Goal: Task Accomplishment & Management: Complete application form

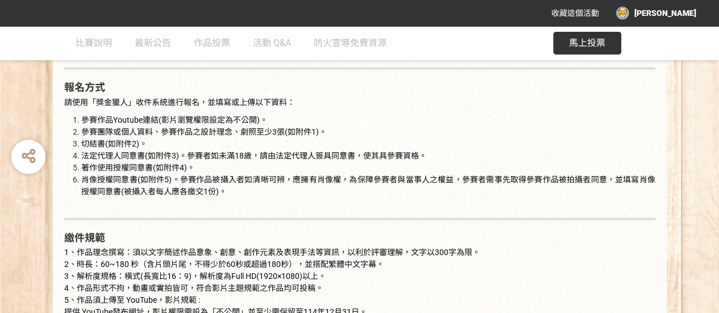
scroll to position [1080, 0]
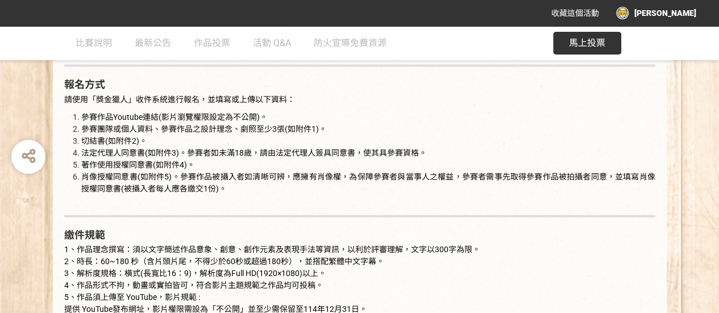
click at [602, 42] on span "馬上投票" at bounding box center [587, 43] width 36 height 11
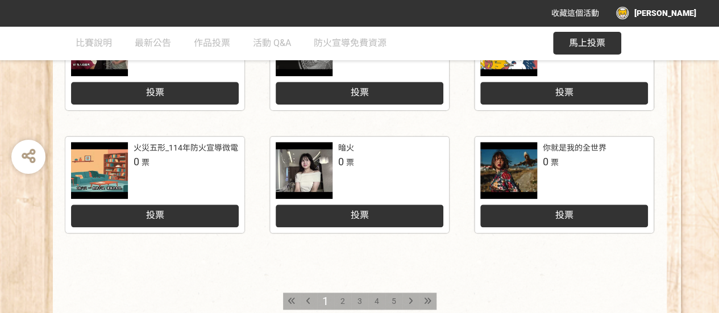
scroll to position [625, 0]
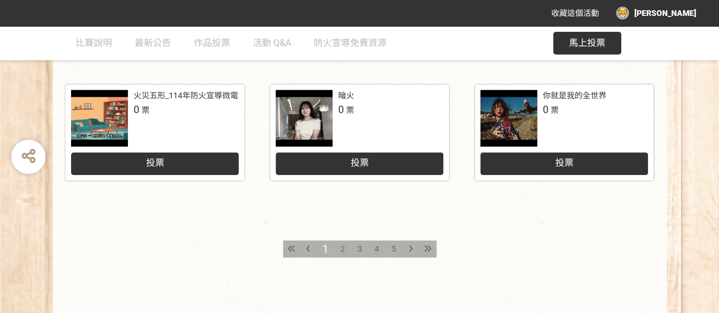
click at [393, 253] on span "5" at bounding box center [394, 248] width 5 height 9
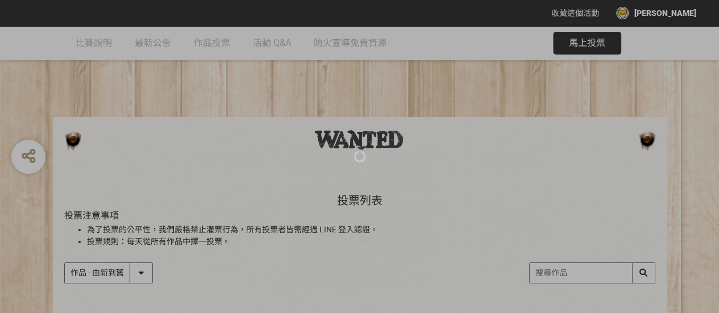
scroll to position [114, 0]
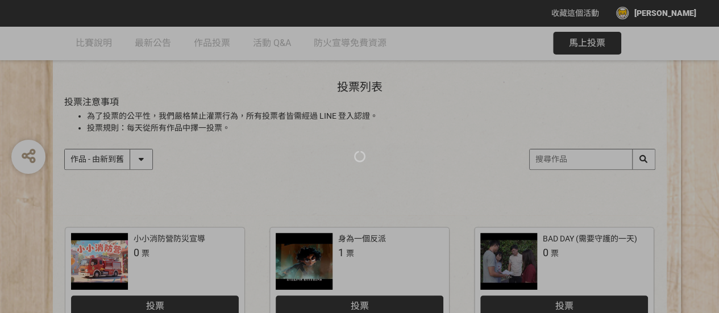
click at [565, 146] on div at bounding box center [359, 156] width 719 height 313
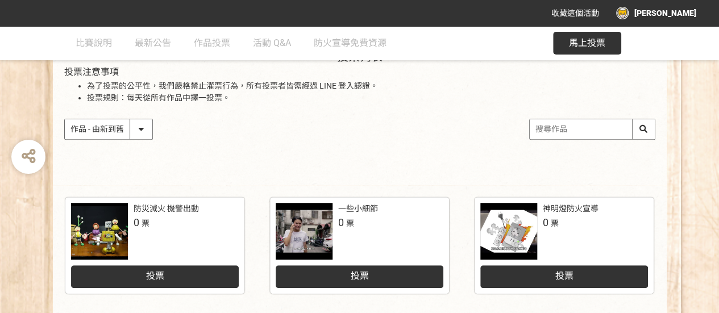
scroll to position [57, 0]
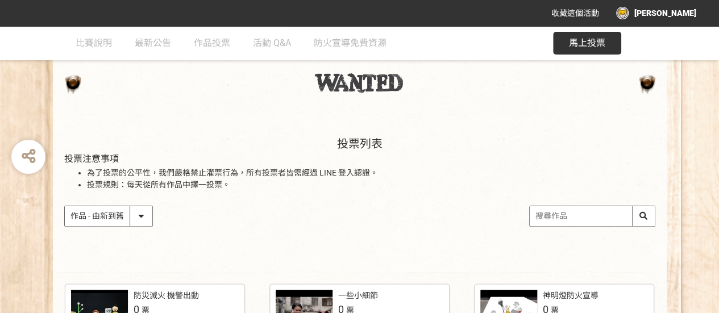
click at [561, 219] on input "search" at bounding box center [592, 216] width 125 height 20
type input "u"
type input "一念之間"
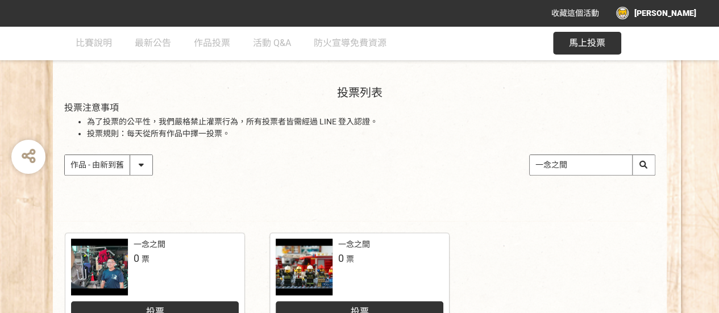
scroll to position [227, 0]
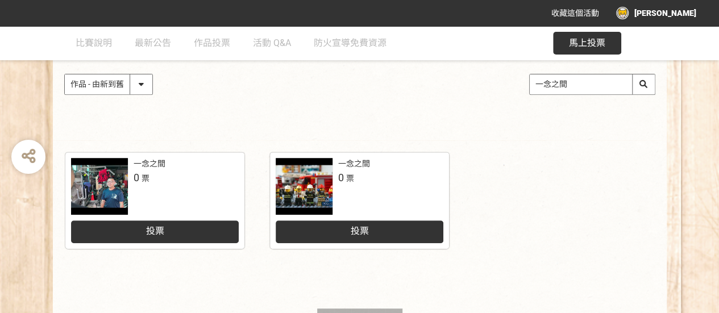
click at [359, 279] on div "一念之間 0 票 投票 一念之間 0 票 投票 1" at bounding box center [360, 267] width 614 height 254
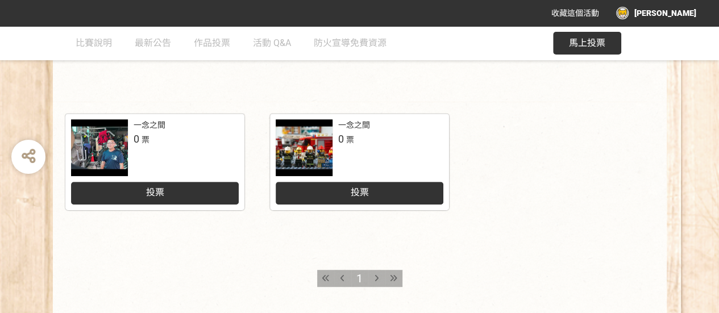
click at [378, 281] on icon at bounding box center [377, 279] width 4 height 8
click at [342, 276] on icon at bounding box center [343, 279] width 4 height 8
click at [332, 142] on div at bounding box center [304, 147] width 57 height 57
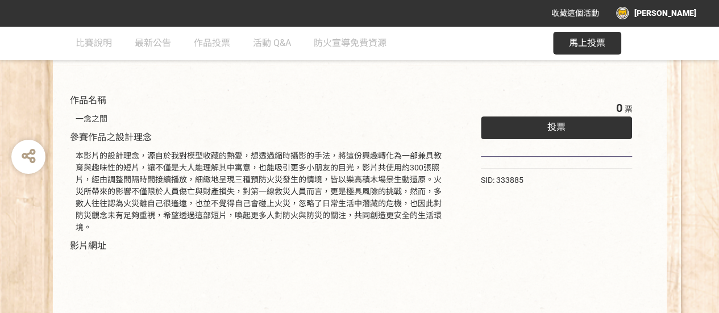
scroll to position [36, 0]
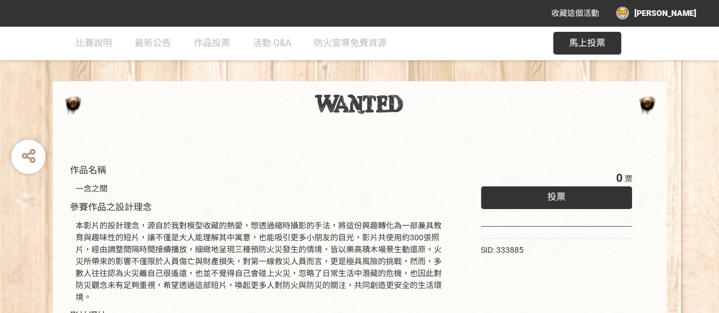
click at [560, 200] on span "投票" at bounding box center [557, 197] width 18 height 11
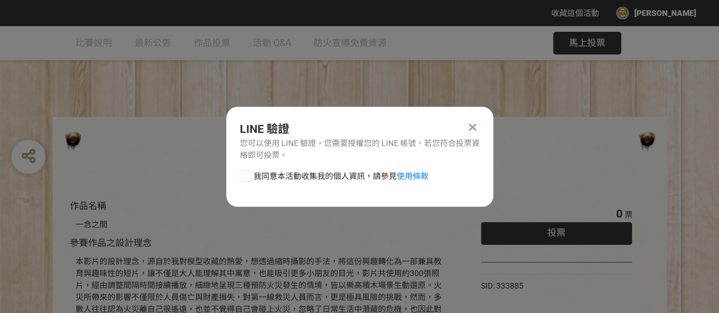
scroll to position [0, 0]
click at [248, 172] on div at bounding box center [245, 176] width 11 height 11
checkbox input "true"
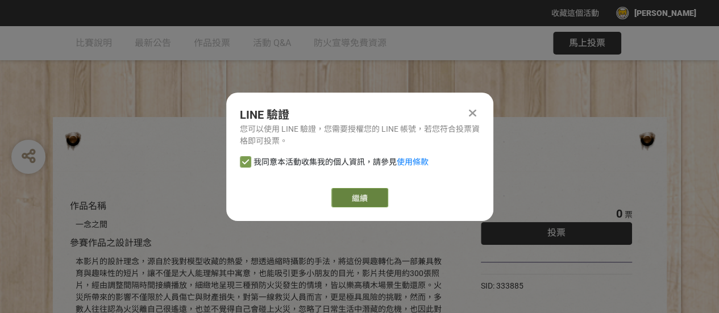
click at [371, 196] on link "繼續" at bounding box center [359, 197] width 57 height 19
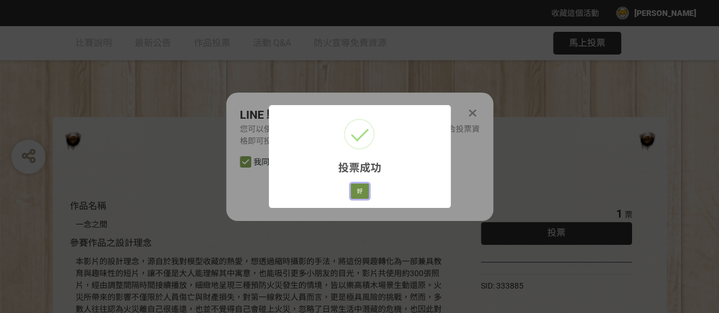
click at [361, 191] on button "好" at bounding box center [360, 192] width 18 height 16
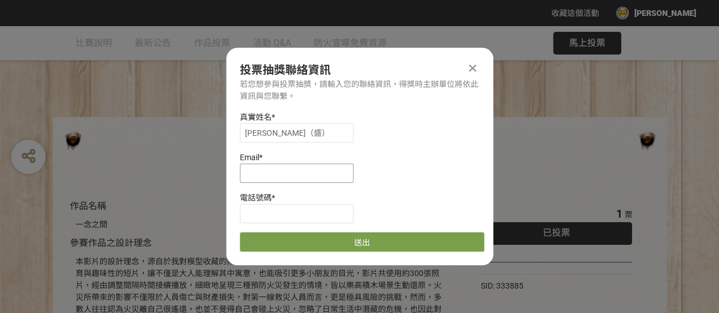
click at [308, 175] on input at bounding box center [297, 173] width 114 height 19
type input "ˋ"
type input "4a0b0054@stust.edu.tw"
click at [288, 204] on div "電話號碼 *" at bounding box center [362, 198] width 244 height 12
click at [290, 213] on input at bounding box center [297, 213] width 114 height 19
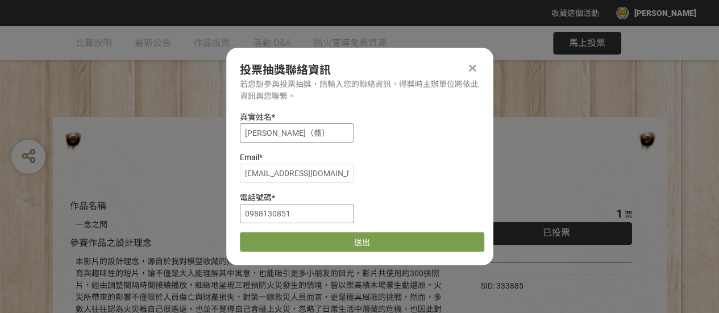
type input "0988130851"
drag, startPoint x: 310, startPoint y: 127, endPoint x: 209, endPoint y: 128, distance: 100.6
click at [209, 128] on div "收藏這個活動 阿剛 此網站由獎金獵人建置，若有網站建置需求 可洽 LINE: @irv0112w 分享 投票抽獎聯絡資訊 若您想參與投票抽獎，請輸入您的聯絡資…" at bounding box center [359, 316] width 719 height 633
type input "x"
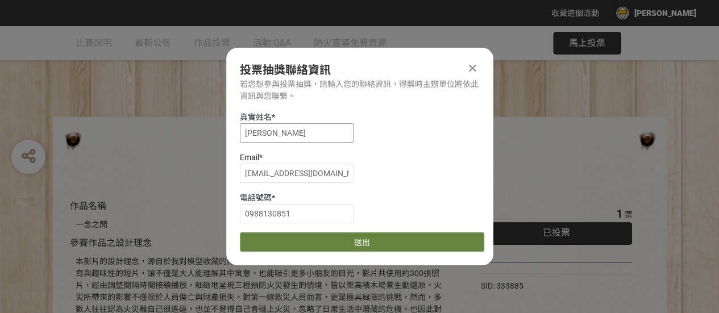
type input "廖偉盛"
click at [384, 246] on button "送出" at bounding box center [362, 242] width 244 height 19
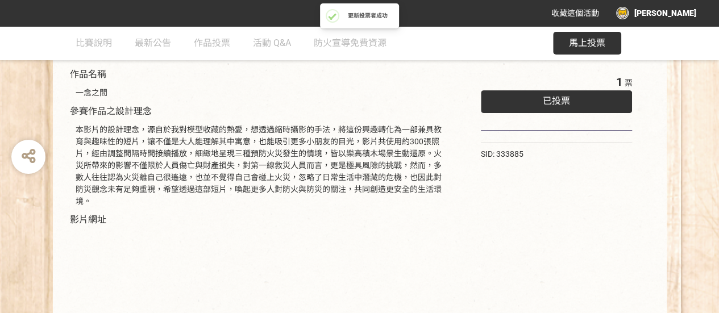
scroll to position [320, 0]
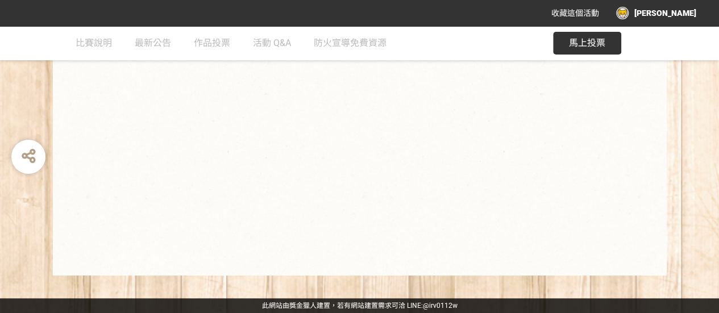
click at [504, 207] on div "1 票 已投票 SID: 333885" at bounding box center [556, 69] width 197 height 391
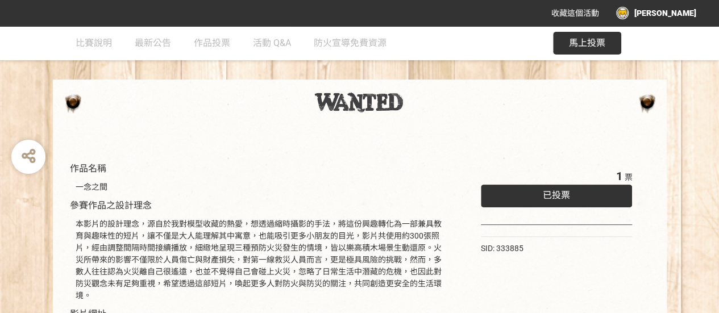
scroll to position [0, 0]
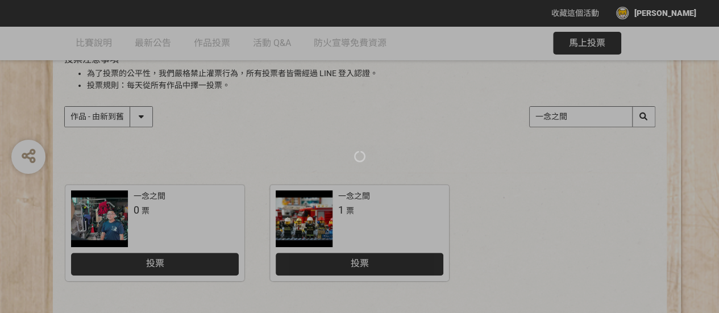
scroll to position [227, 0]
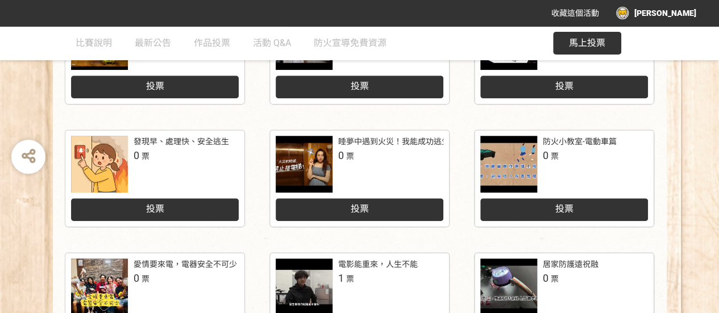
scroll to position [49, 0]
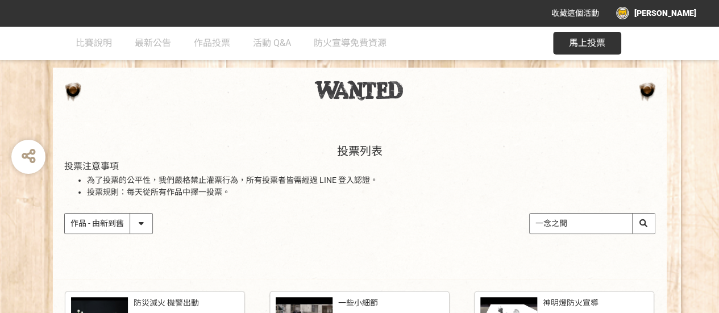
drag, startPoint x: 575, startPoint y: 224, endPoint x: 495, endPoint y: 222, distance: 80.8
click at [495, 222] on div "作品 - 由新到舊 作品 - 由舊到新 票數 - 由多到少 票數 - 由少到多 一念之間" at bounding box center [359, 223] width 591 height 21
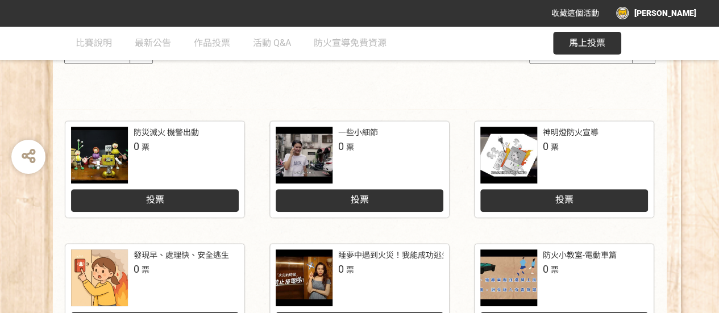
scroll to position [106, 0]
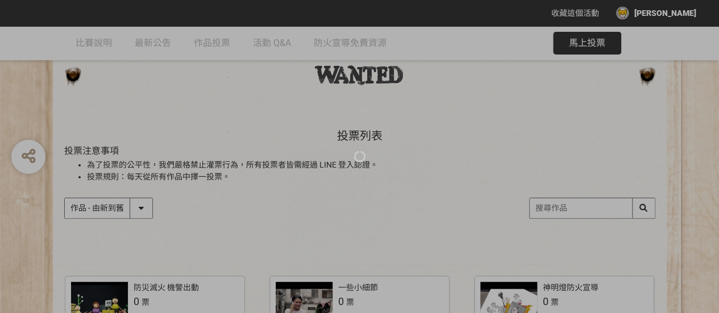
scroll to position [114, 0]
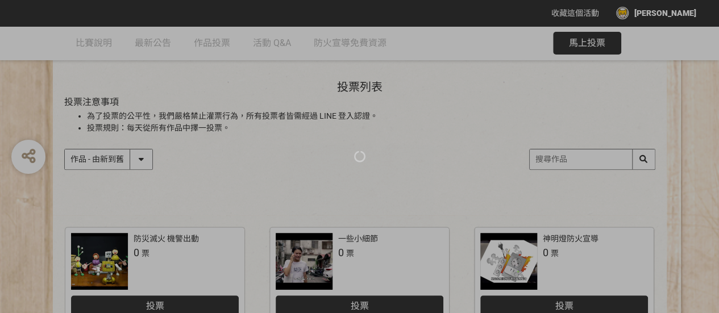
click at [138, 167] on div at bounding box center [359, 156] width 719 height 313
click at [138, 164] on div at bounding box center [359, 156] width 719 height 313
click at [203, 171] on div at bounding box center [359, 156] width 719 height 313
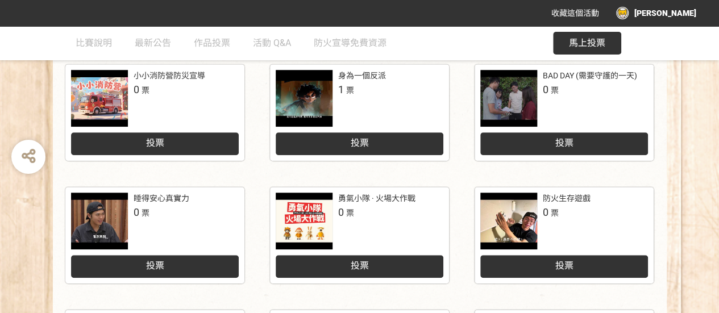
scroll to position [163, 0]
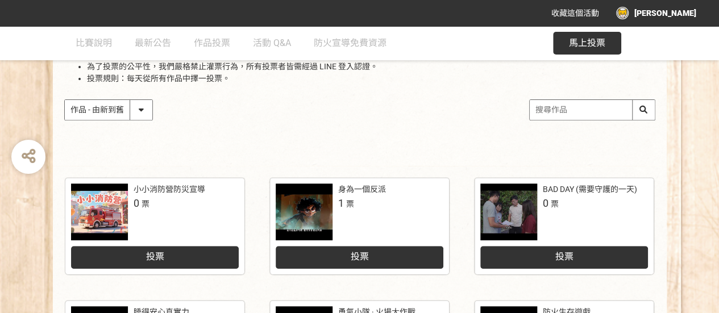
click at [168, 187] on div "小小消防營防災宣導" at bounding box center [170, 190] width 72 height 12
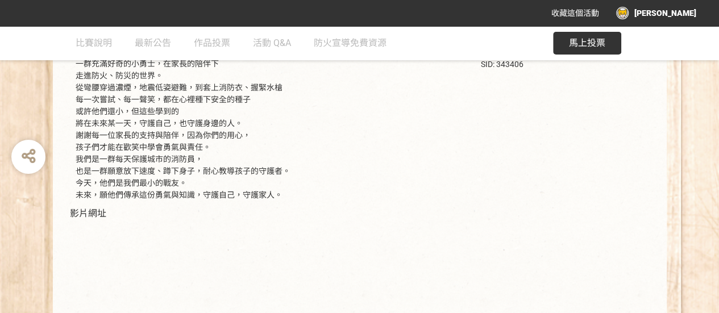
scroll to position [171, 0]
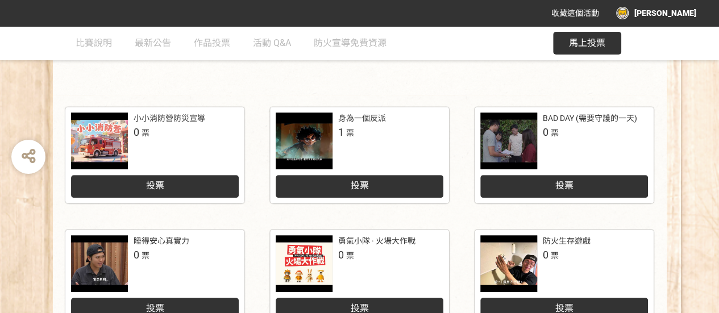
scroll to position [220, 0]
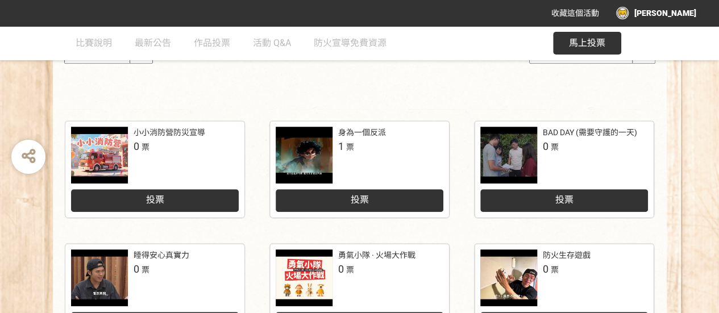
click at [316, 142] on div at bounding box center [304, 155] width 57 height 57
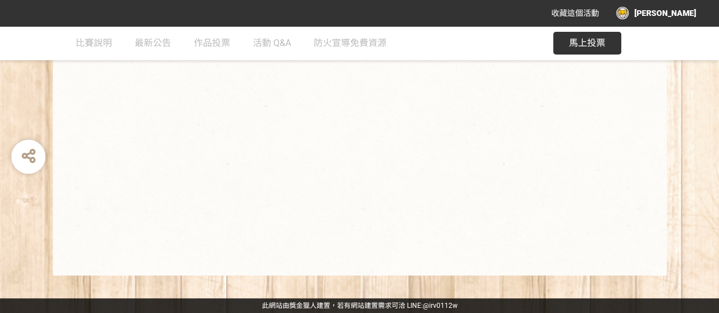
scroll to position [251, 0]
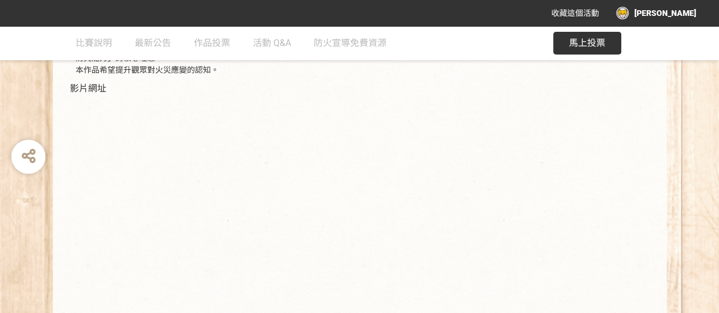
drag, startPoint x: 465, startPoint y: 218, endPoint x: 453, endPoint y: 218, distance: 12.5
click at [465, 218] on div "1 票 投票 SID: 343404" at bounding box center [556, 132] width 197 height 379
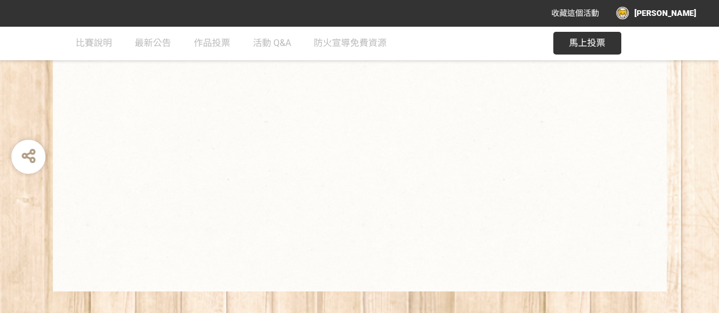
scroll to position [308, 0]
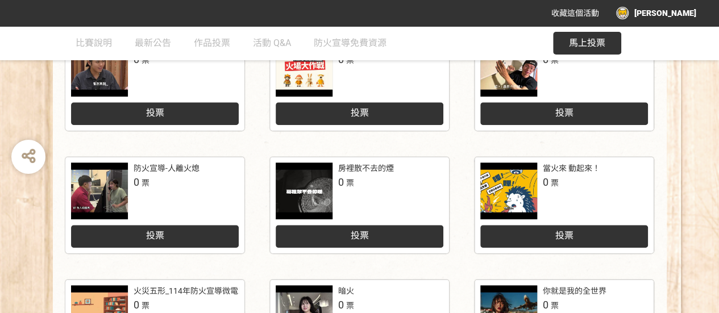
scroll to position [447, 0]
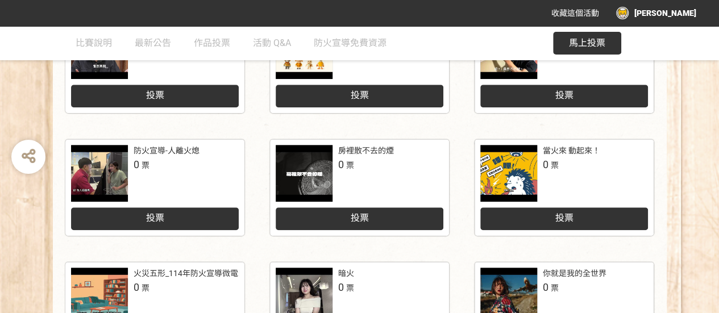
click at [169, 177] on div "防火宣導-人離火熄 0 票" at bounding box center [155, 173] width 168 height 57
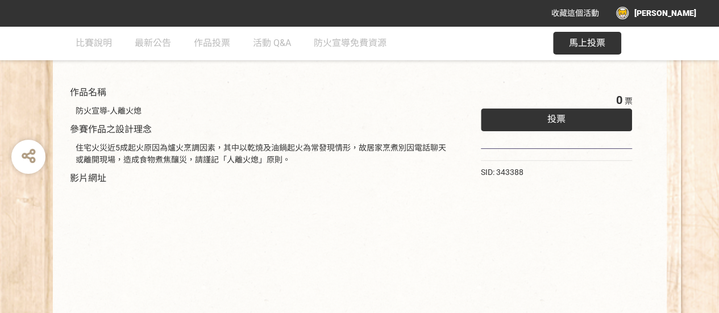
scroll to position [227, 0]
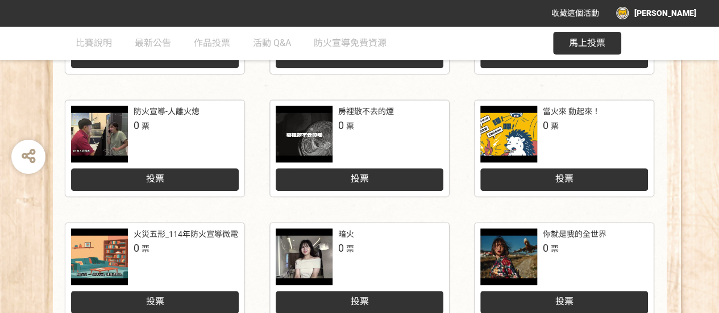
scroll to position [504, 0]
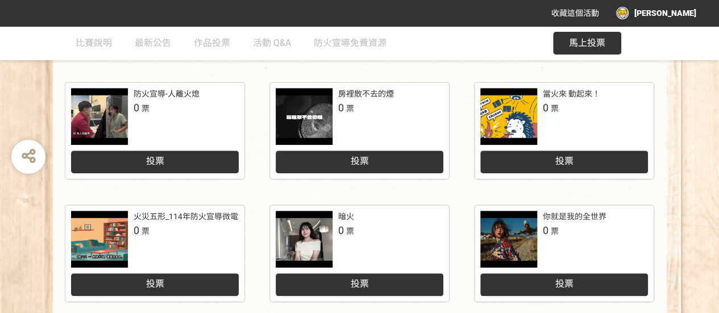
click at [538, 103] on div at bounding box center [511, 116] width 63 height 57
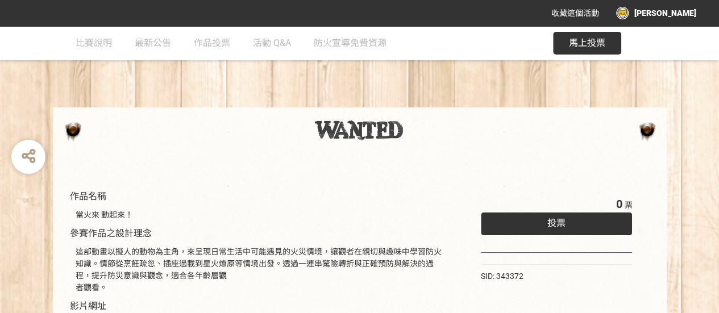
scroll to position [284, 0]
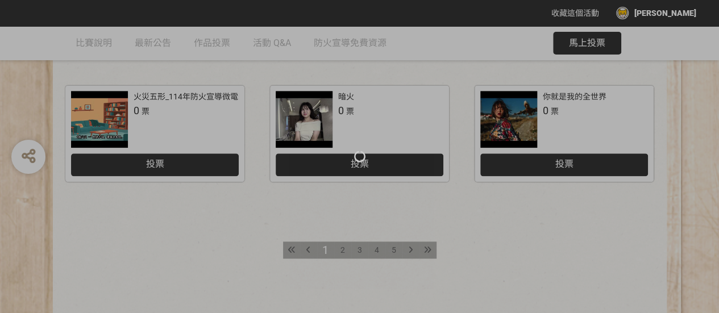
scroll to position [504, 0]
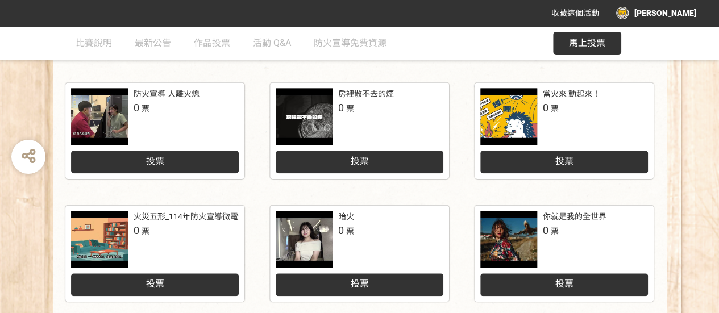
click at [215, 233] on div "火災五形_114年防火宣導微電影徵選競賽 0 票" at bounding box center [186, 224] width 105 height 27
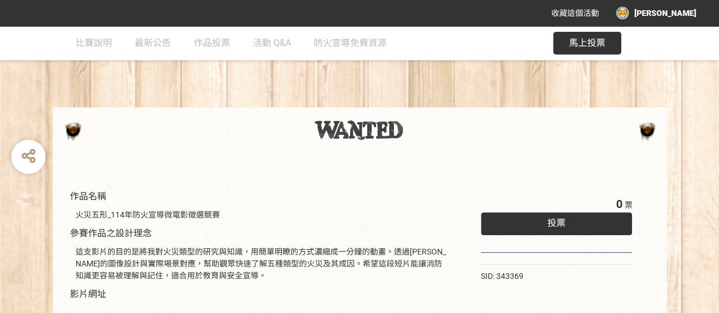
scroll to position [272, 0]
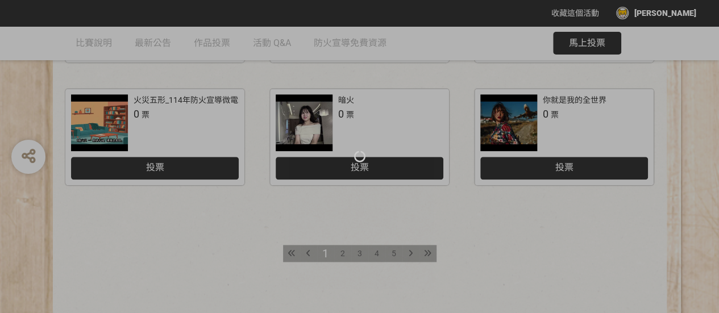
scroll to position [675, 0]
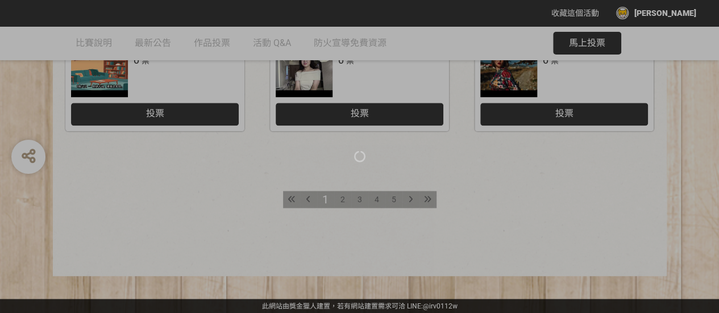
click at [239, 212] on div at bounding box center [359, 156] width 719 height 313
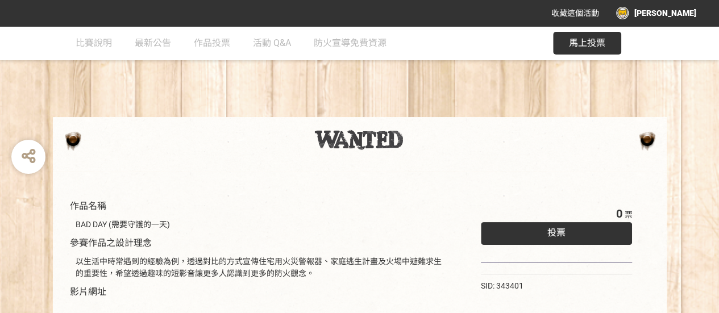
scroll to position [227, 0]
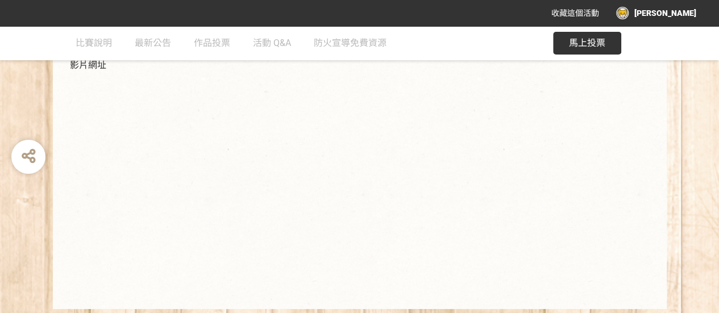
scroll to position [356, 0]
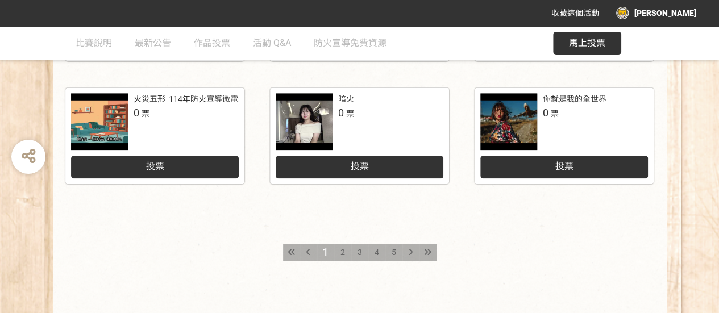
scroll to position [625, 0]
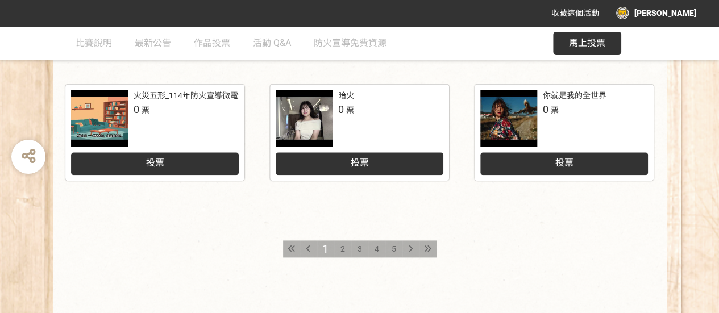
click at [370, 100] on div "暗火 0 票" at bounding box center [390, 103] width 105 height 27
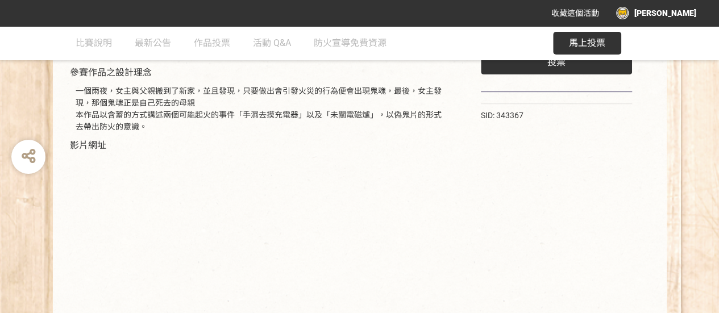
scroll to position [284, 0]
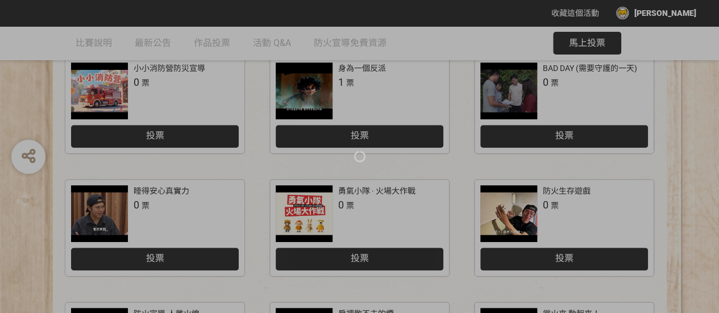
scroll to position [625, 0]
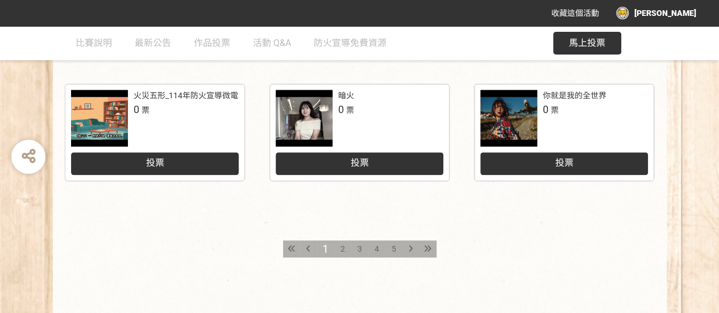
click at [573, 109] on div "你就是我的全世界 0 票" at bounding box center [595, 103] width 105 height 27
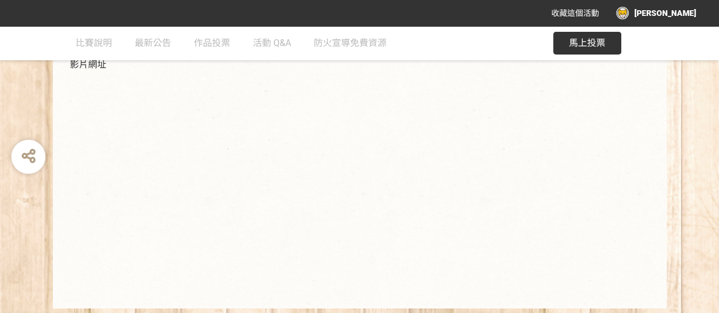
scroll to position [299, 0]
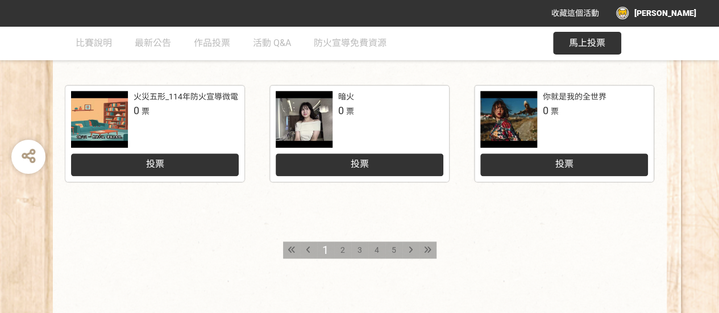
scroll to position [625, 0]
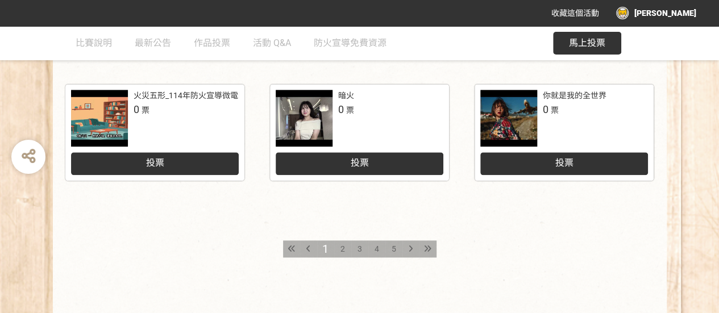
click at [343, 247] on span "2" at bounding box center [343, 248] width 5 height 9
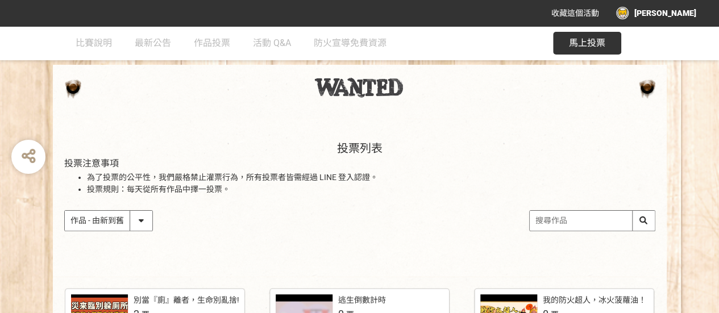
scroll to position [49, 0]
